Goal: Information Seeking & Learning: Learn about a topic

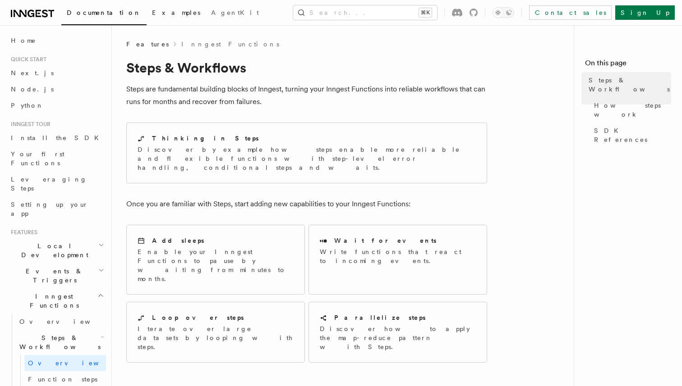
click at [147, 8] on link "Examples" at bounding box center [176, 14] width 59 height 22
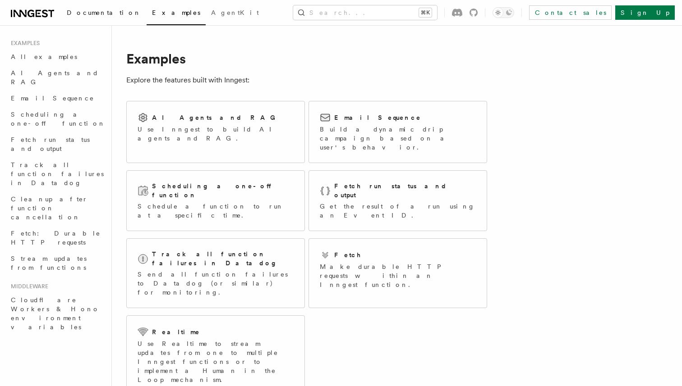
click at [96, 17] on link "Documentation" at bounding box center [103, 14] width 85 height 22
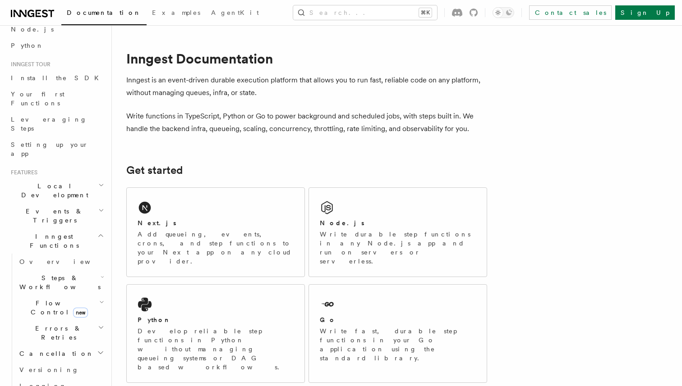
scroll to position [62, 0]
click at [101, 271] on icon "button" at bounding box center [103, 274] width 4 height 7
click at [100, 230] on icon "button" at bounding box center [100, 233] width 7 height 7
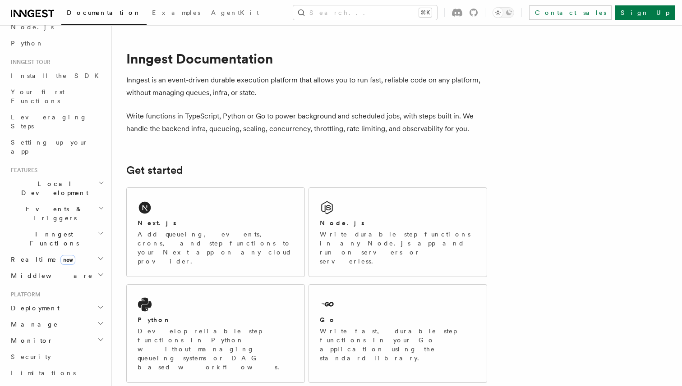
click at [100, 230] on icon "button" at bounding box center [100, 233] width 7 height 7
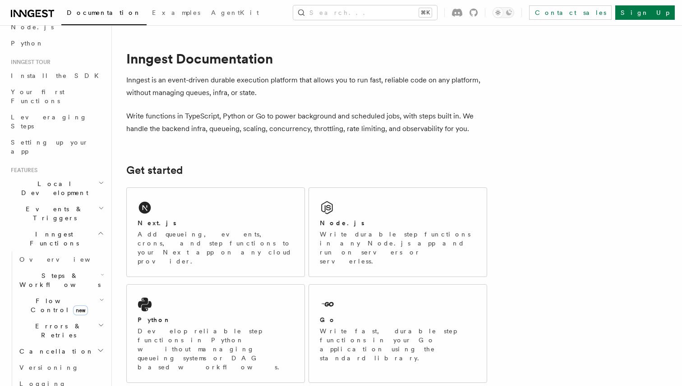
click at [100, 230] on icon "button" at bounding box center [100, 233] width 7 height 7
